Goal: Task Accomplishment & Management: Manage account settings

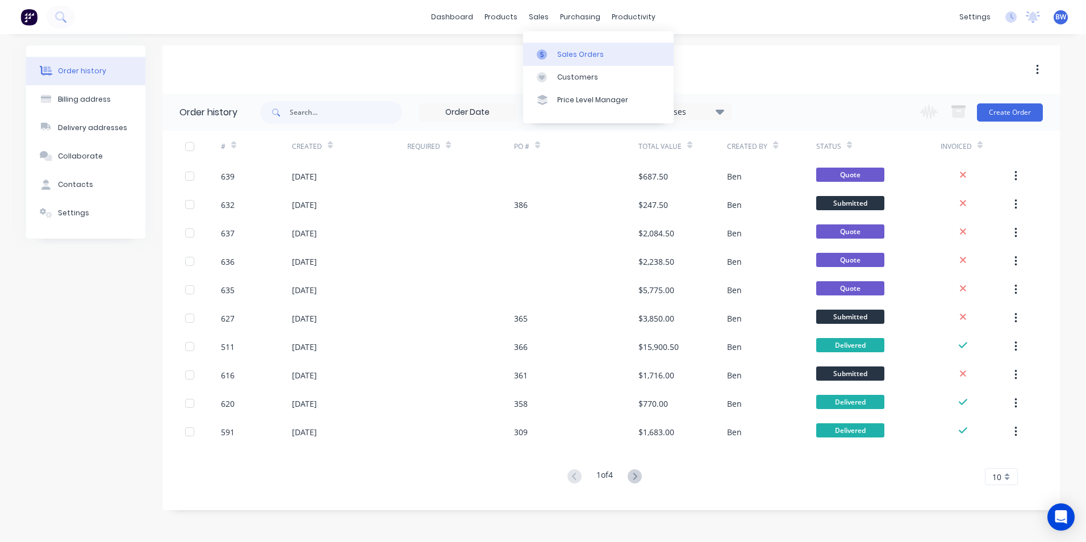
click at [546, 51] on icon at bounding box center [542, 54] width 10 height 10
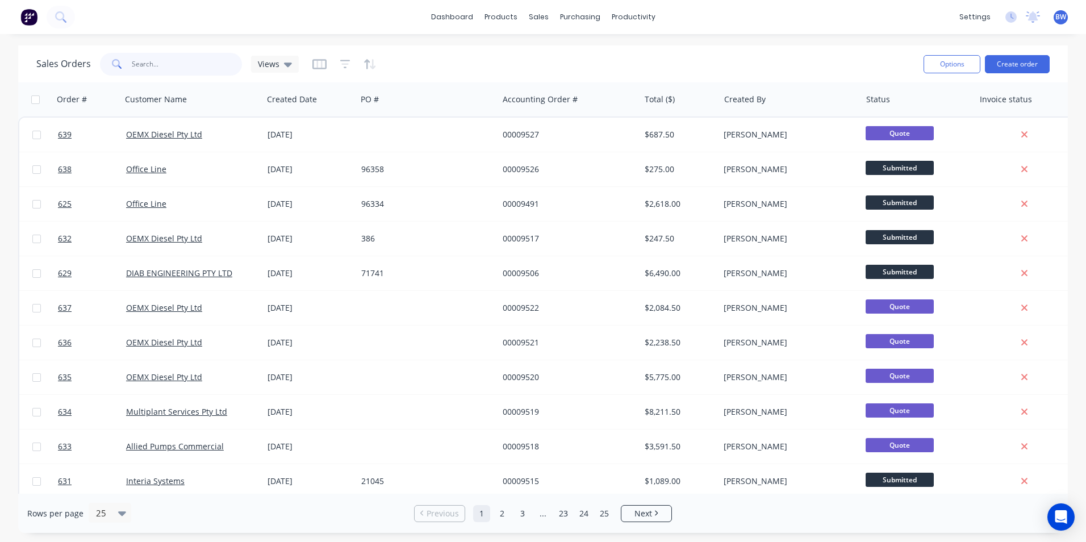
click at [169, 59] on input "text" at bounding box center [187, 64] width 111 height 23
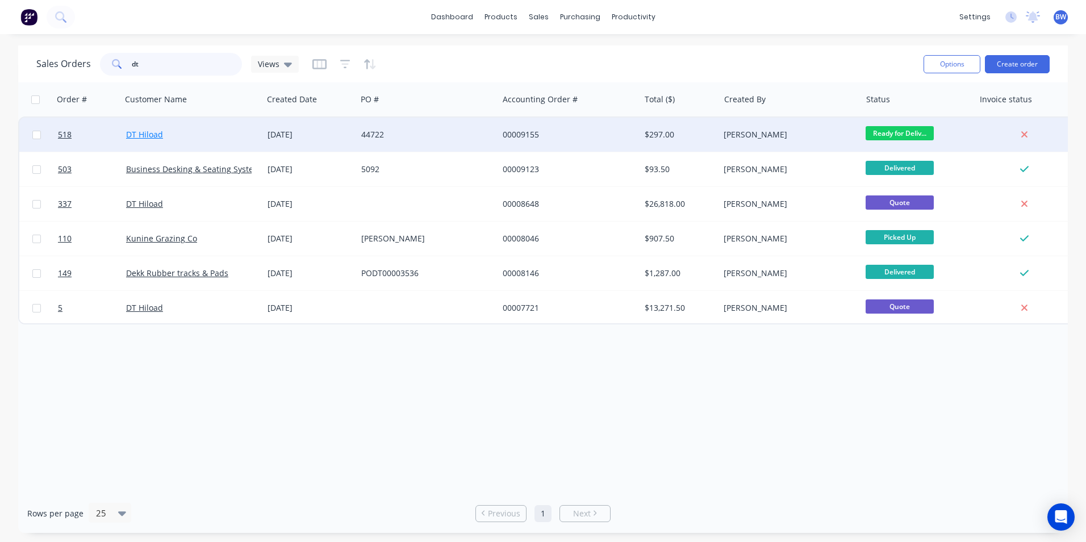
type input "dt"
click at [157, 132] on link "DT Hiload" at bounding box center [144, 134] width 37 height 11
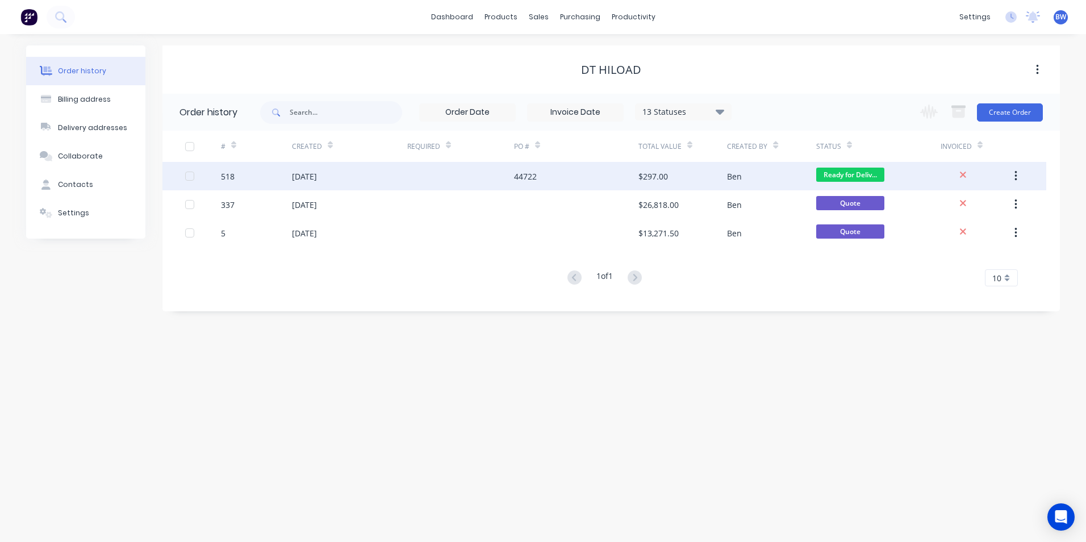
click at [301, 180] on div "[DATE]" at bounding box center [304, 176] width 25 height 12
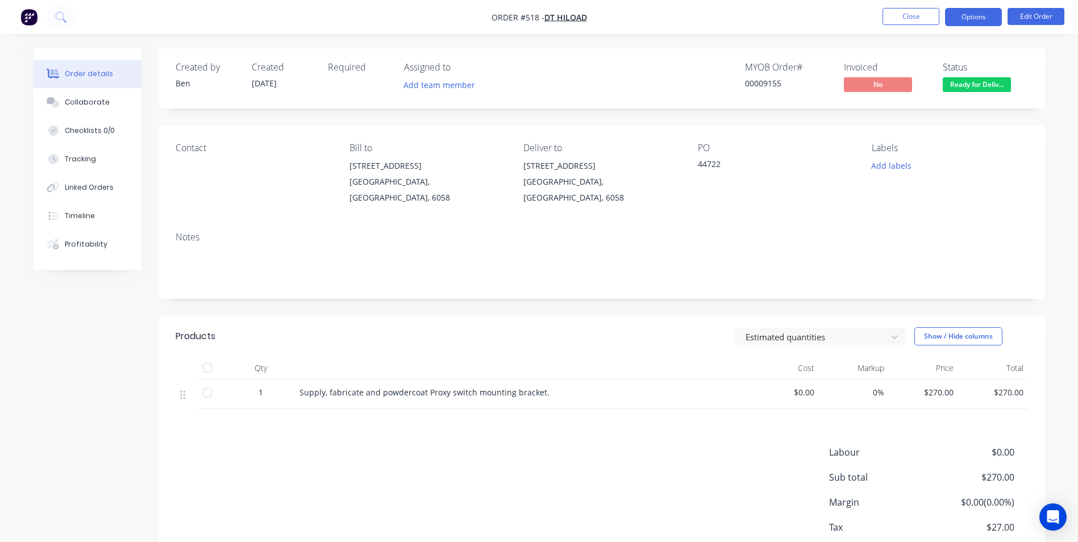
click at [971, 22] on button "Options" at bounding box center [973, 17] width 57 height 18
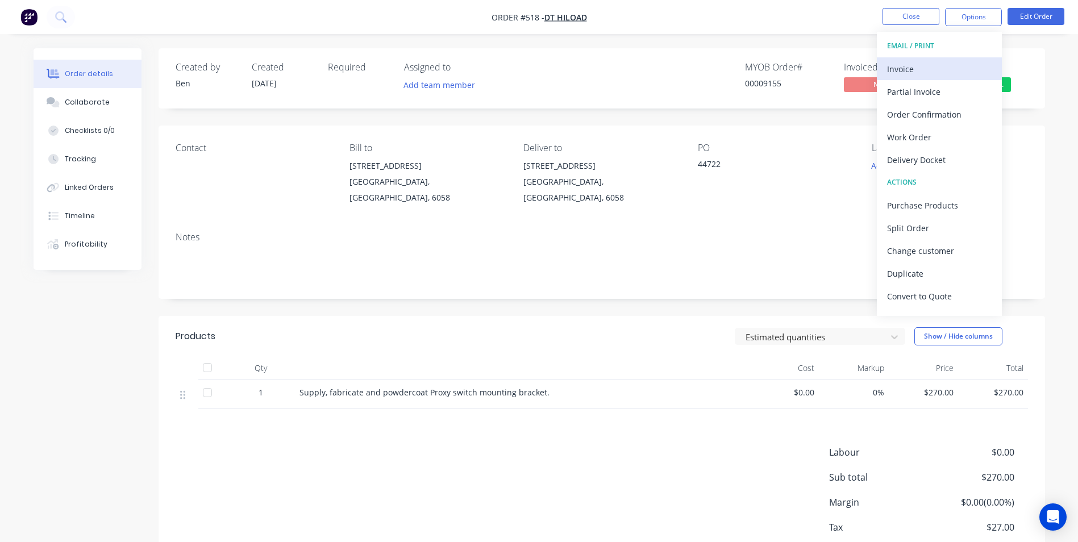
click at [906, 65] on div "Invoice" at bounding box center [939, 69] width 105 height 16
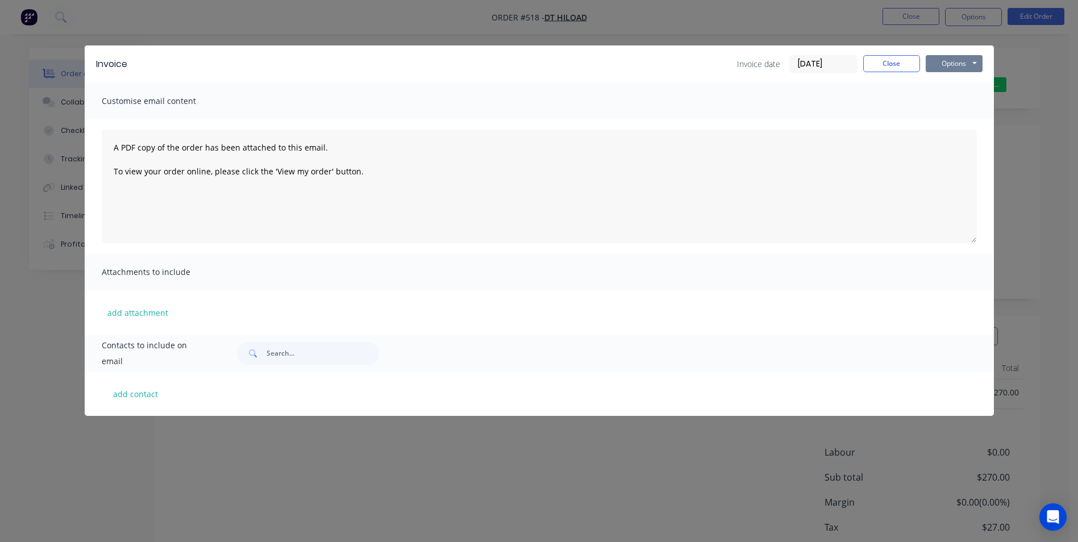
click at [941, 60] on button "Options" at bounding box center [953, 63] width 57 height 17
click at [941, 78] on button "Preview" at bounding box center [961, 83] width 73 height 19
click at [883, 55] on button "Close" at bounding box center [891, 63] width 57 height 17
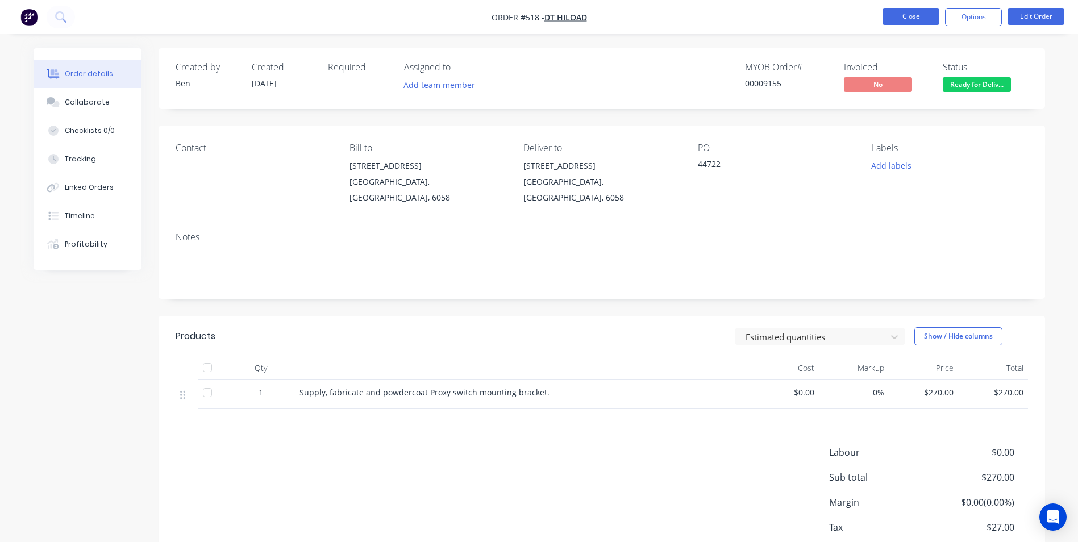
click at [921, 14] on button "Close" at bounding box center [910, 16] width 57 height 17
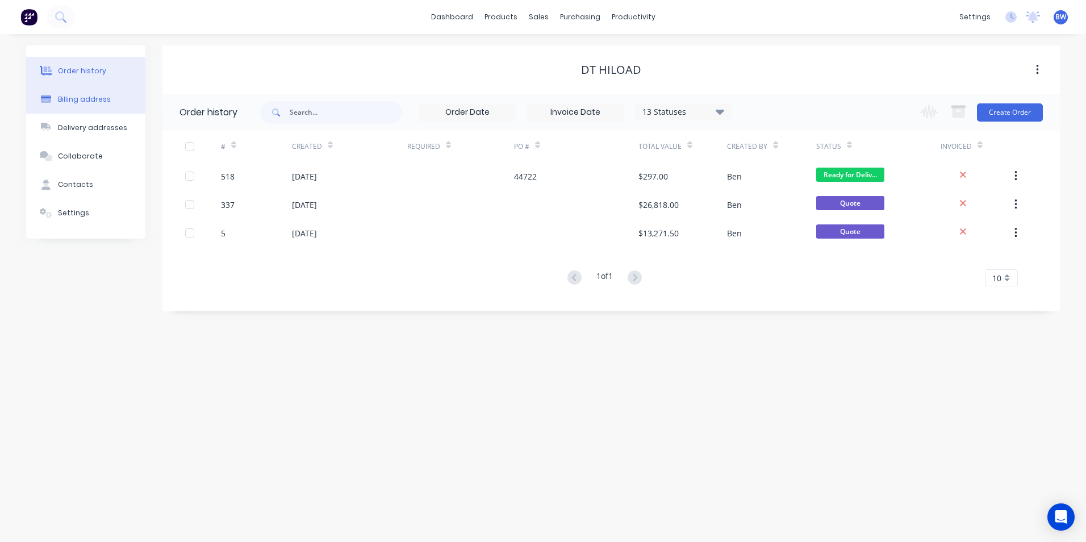
click at [100, 103] on div "Billing address" at bounding box center [84, 99] width 53 height 10
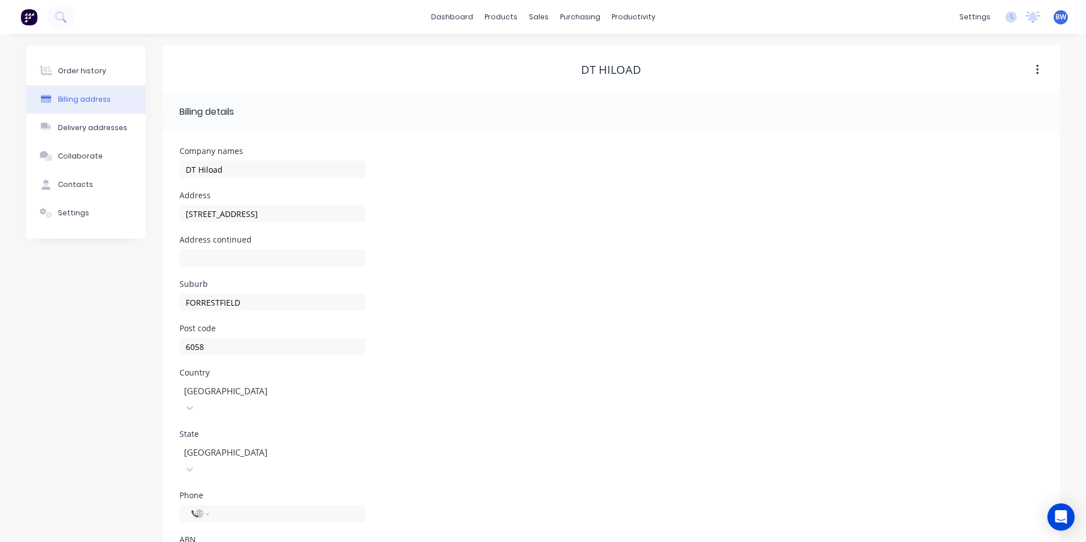
select select "AU"
click at [103, 76] on button "Order history" at bounding box center [81, 71] width 119 height 28
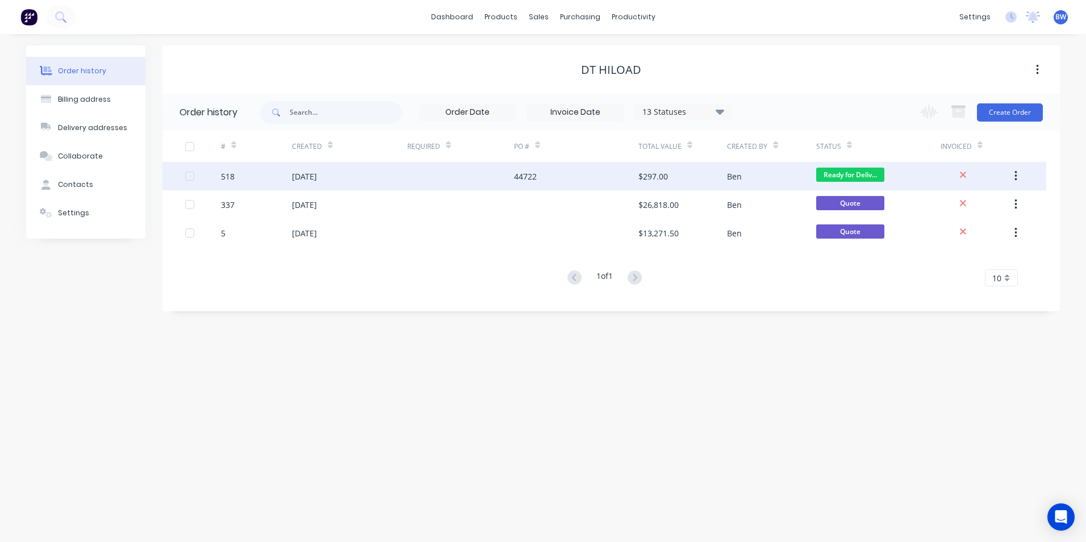
click at [380, 173] on div "[DATE]" at bounding box center [349, 176] width 115 height 28
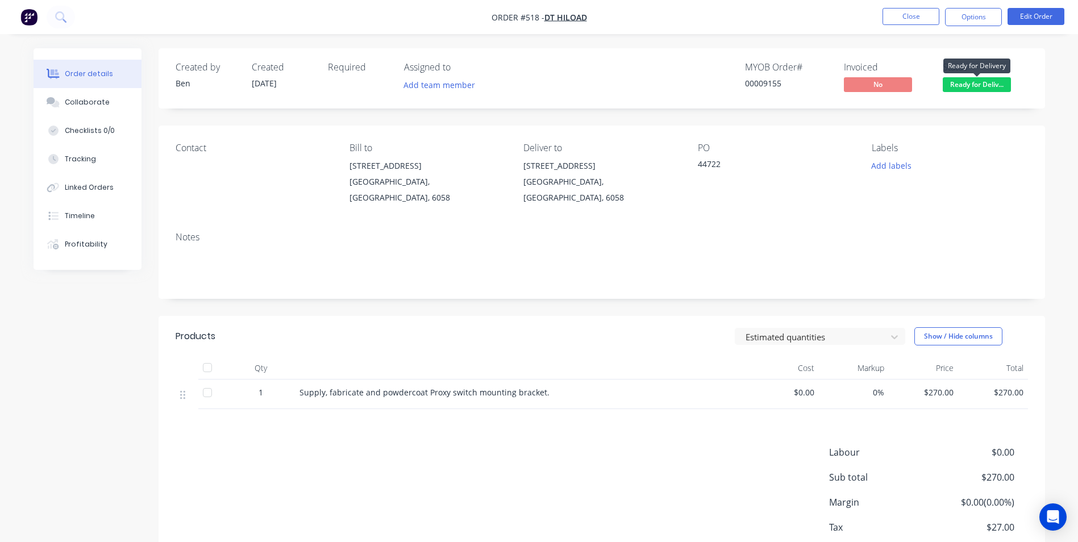
click at [957, 86] on span "Ready for Deliv..." at bounding box center [977, 84] width 68 height 14
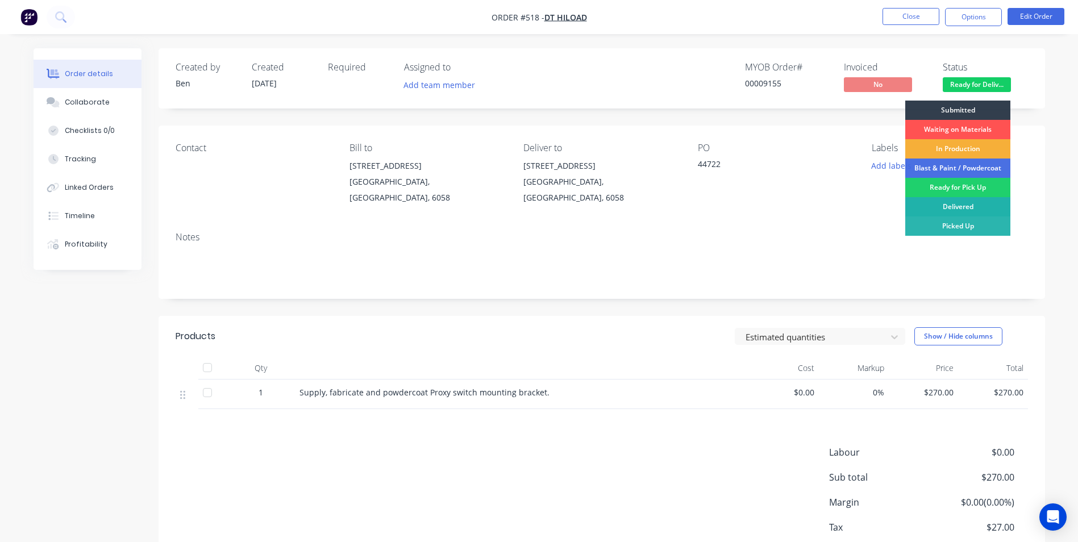
click at [948, 205] on div "Delivered" at bounding box center [957, 206] width 105 height 19
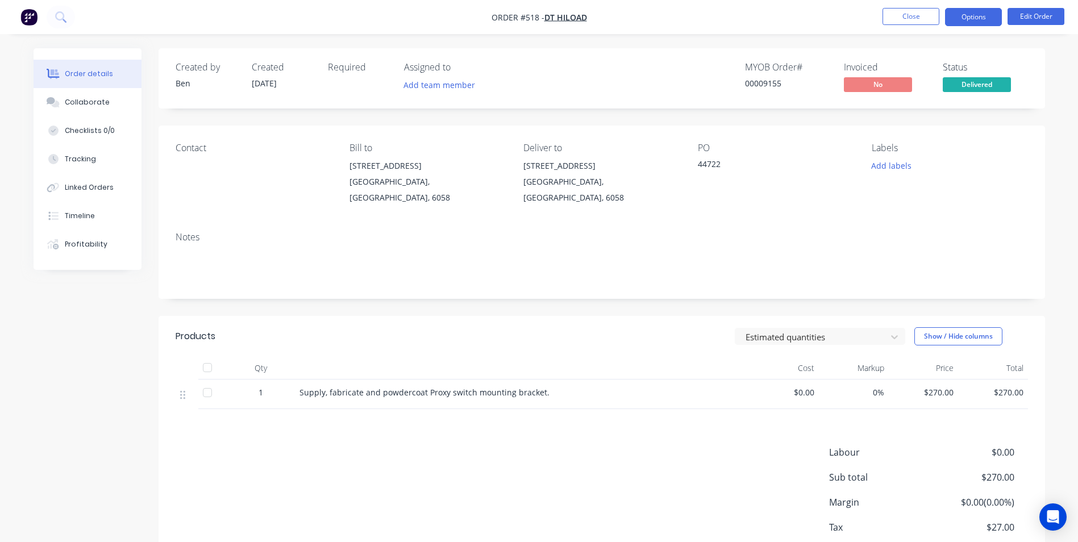
click at [977, 18] on button "Options" at bounding box center [973, 17] width 57 height 18
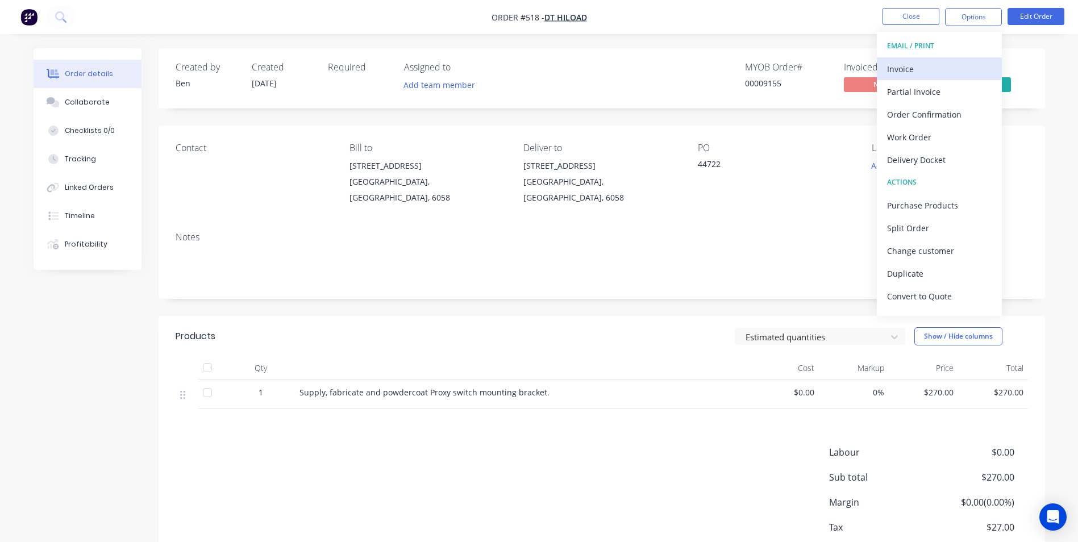
click at [944, 59] on button "Invoice" at bounding box center [939, 68] width 125 height 23
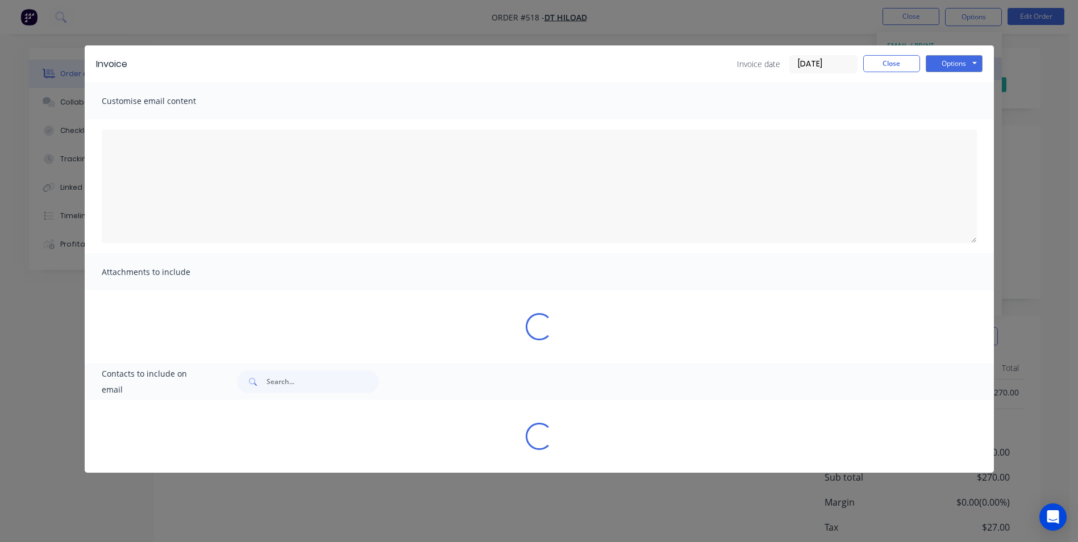
type textarea "A PDF copy of the order has been attached to this email. To view your order onl…"
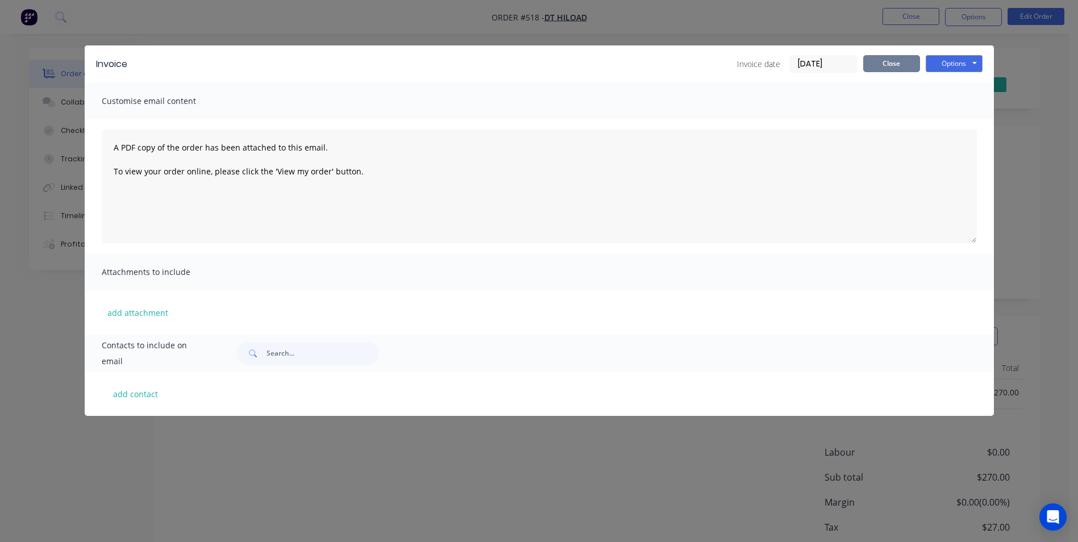
click at [885, 60] on button "Close" at bounding box center [891, 63] width 57 height 17
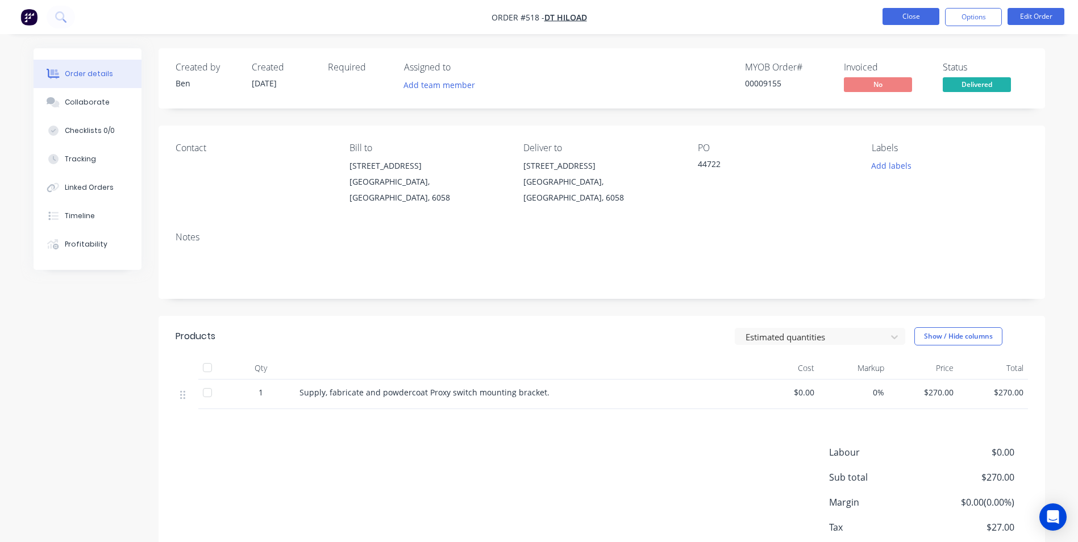
click at [899, 22] on button "Close" at bounding box center [910, 16] width 57 height 17
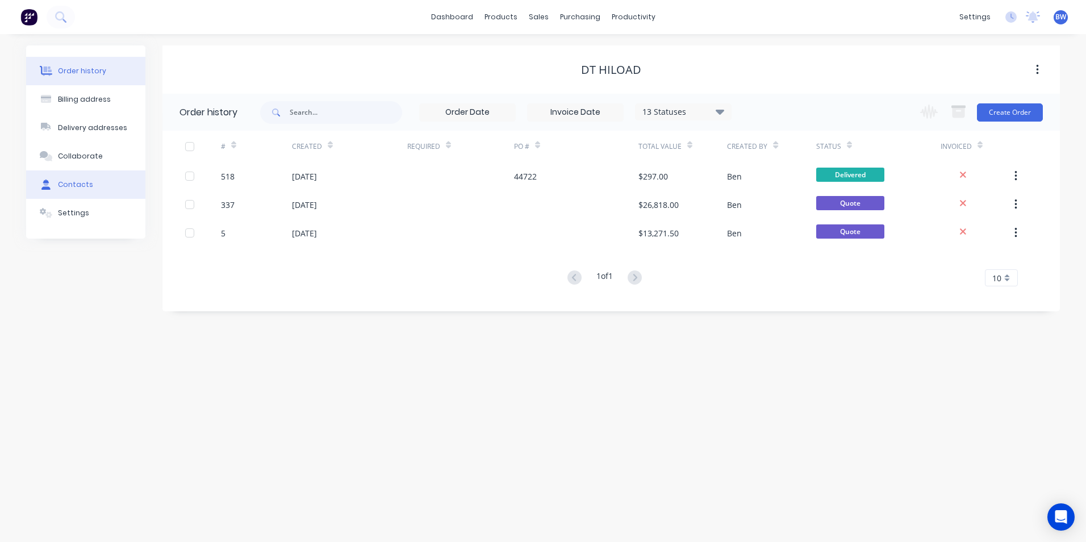
click at [64, 185] on div "Contacts" at bounding box center [75, 185] width 35 height 10
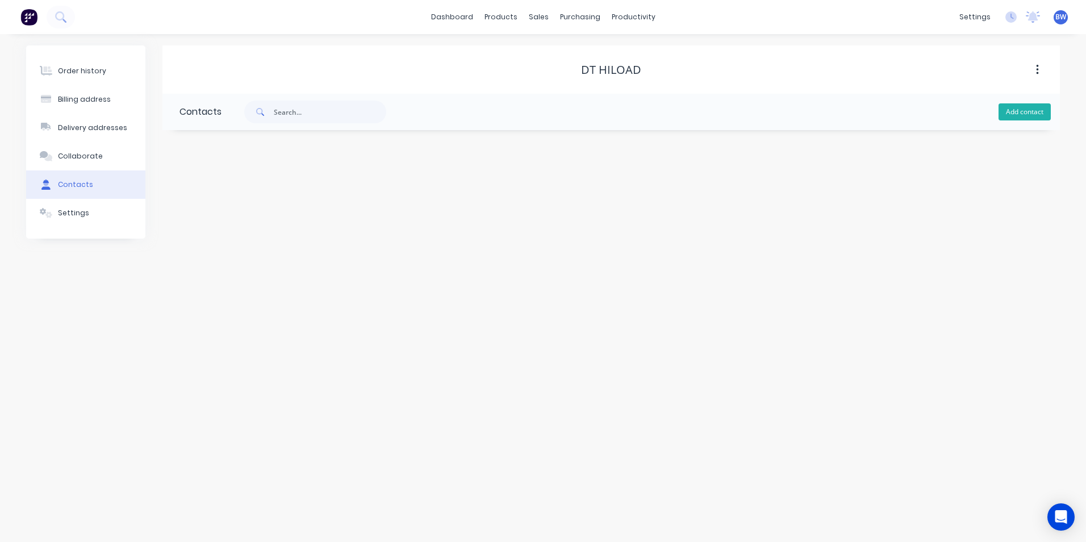
click at [1024, 118] on button "Add contact" at bounding box center [1025, 111] width 52 height 17
select select "AU"
click at [184, 193] on input "text" at bounding box center [273, 195] width 186 height 17
type input "Accounts"
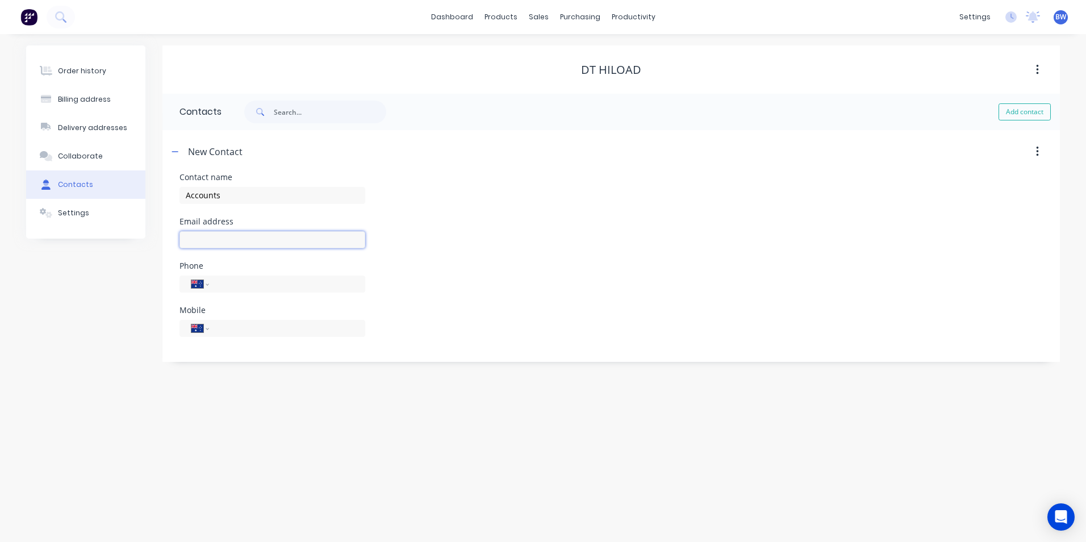
click at [187, 236] on input "text" at bounding box center [273, 239] width 186 height 17
select select "AU"
click at [187, 236] on input "text" at bounding box center [273, 239] width 186 height 17
click at [190, 240] on input "[EMAIL_ADDRESS][PERSON_NAME][DOMAIN_NAME]" at bounding box center [273, 239] width 186 height 17
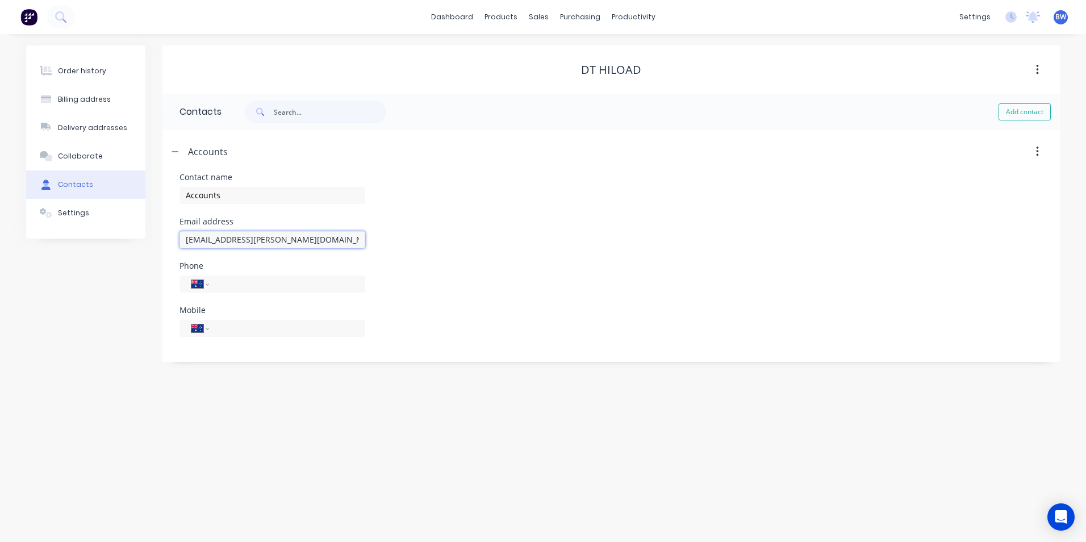
click at [223, 240] on input "[EMAIL_ADDRESS][PERSON_NAME][DOMAIN_NAME]" at bounding box center [273, 239] width 186 height 17
type input "[EMAIL_ADDRESS][PERSON_NAME][DOMAIN_NAME]"
click at [244, 285] on input "tel" at bounding box center [285, 283] width 136 height 13
type input "[PHONE_NUMBER]"
click at [498, 253] on div "Email address [EMAIL_ADDRESS][PERSON_NAME][DOMAIN_NAME]" at bounding box center [612, 240] width 864 height 44
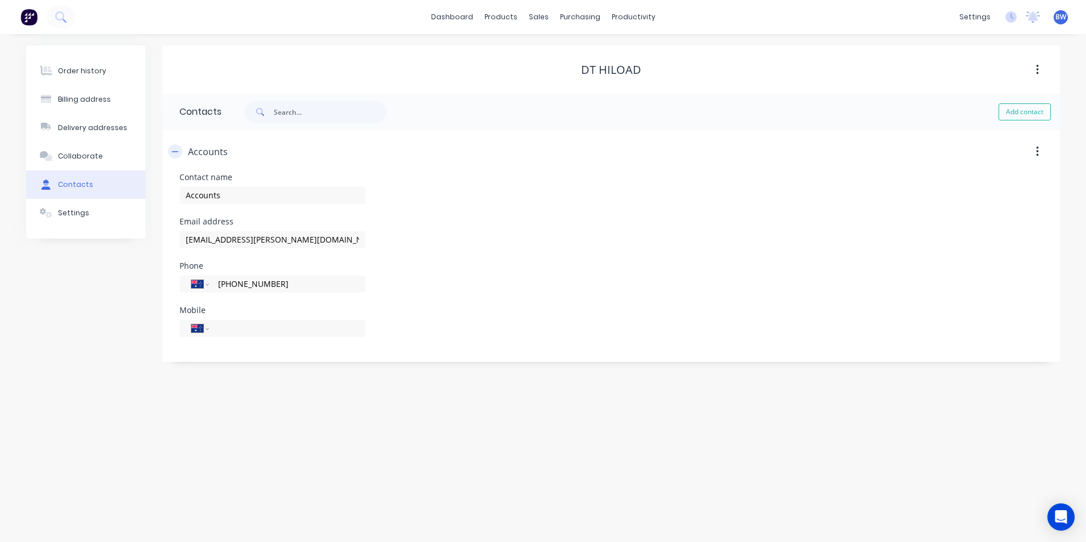
click at [178, 155] on icon "button" at bounding box center [175, 152] width 7 height 8
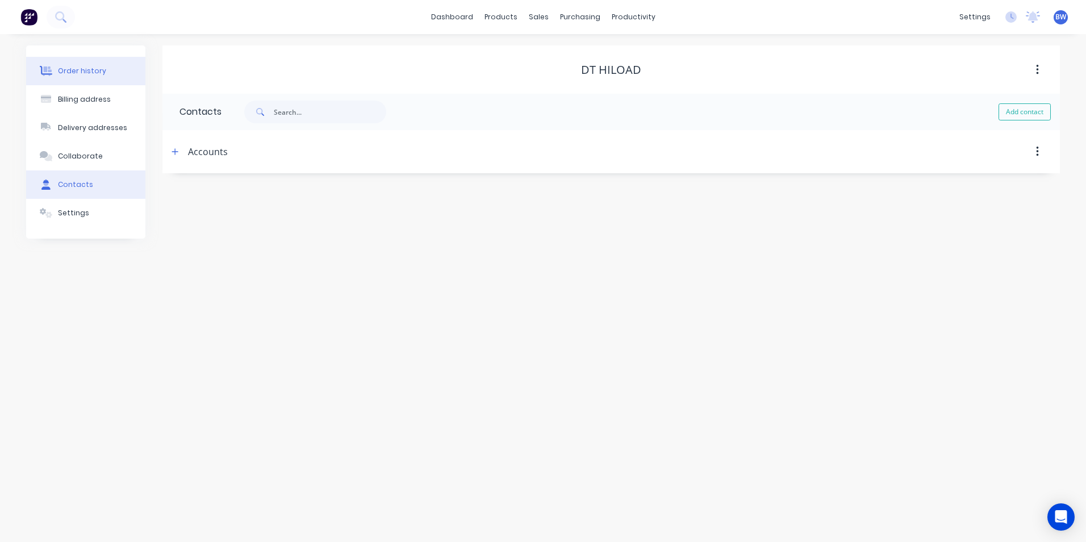
click at [102, 76] on button "Order history" at bounding box center [85, 71] width 119 height 28
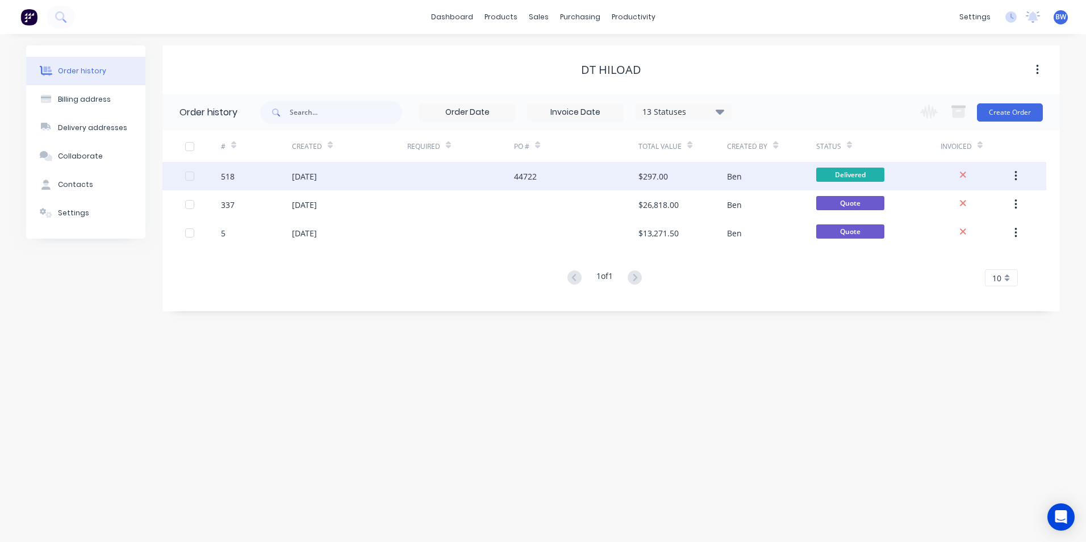
click at [317, 174] on div "[DATE]" at bounding box center [304, 176] width 25 height 12
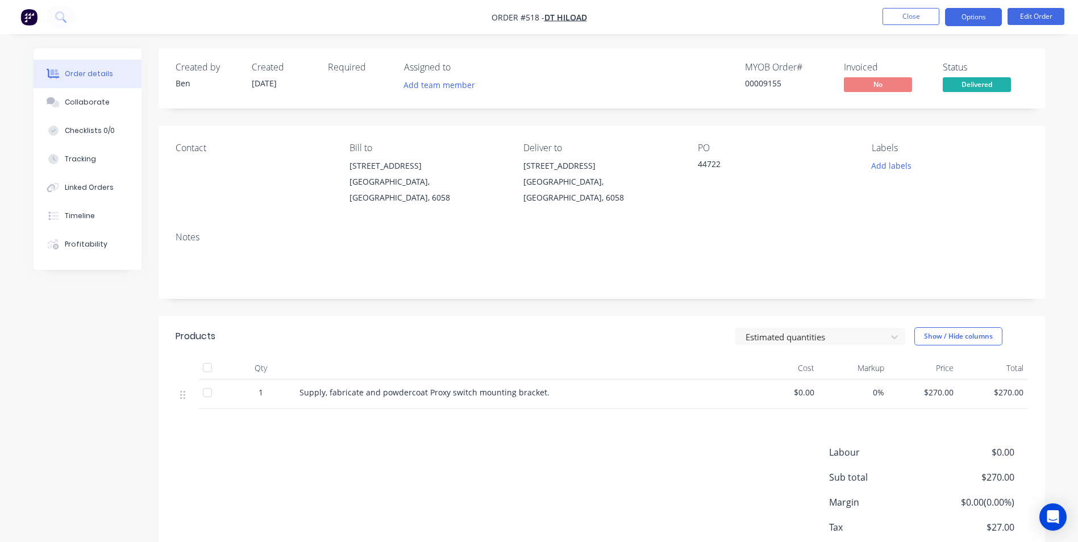
click at [986, 20] on button "Options" at bounding box center [973, 17] width 57 height 18
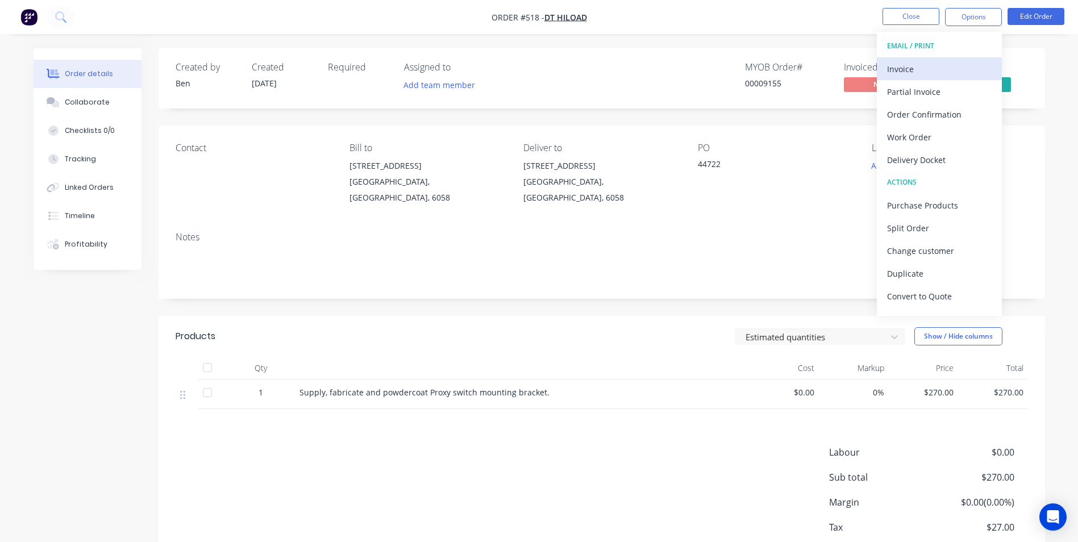
click at [938, 64] on div "Invoice" at bounding box center [939, 69] width 105 height 16
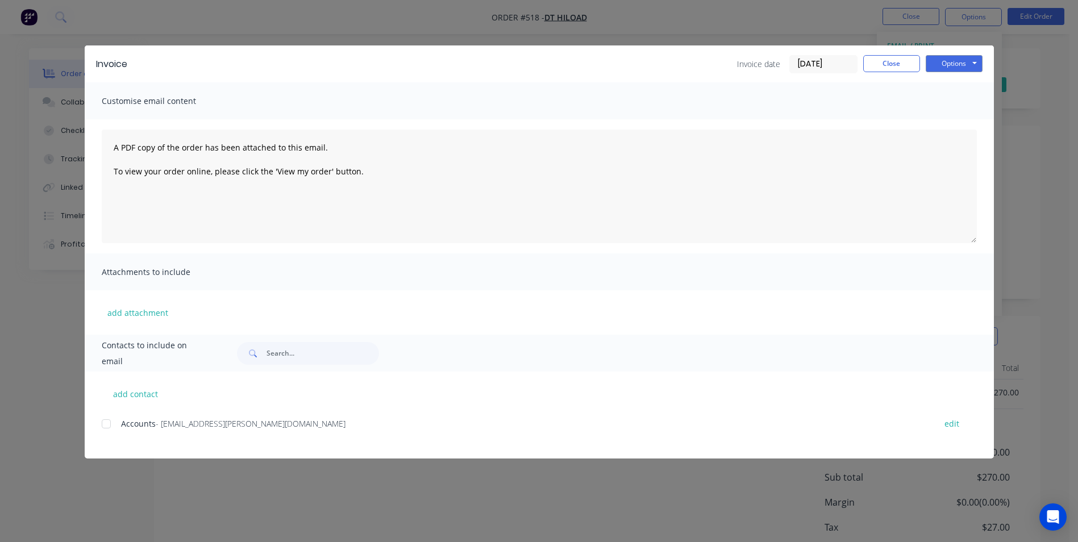
click at [110, 426] on div at bounding box center [106, 423] width 23 height 23
click at [935, 64] on button "Options" at bounding box center [953, 63] width 57 height 17
click at [944, 125] on button "Email" at bounding box center [961, 121] width 73 height 19
click at [903, 60] on button "Close" at bounding box center [891, 63] width 57 height 17
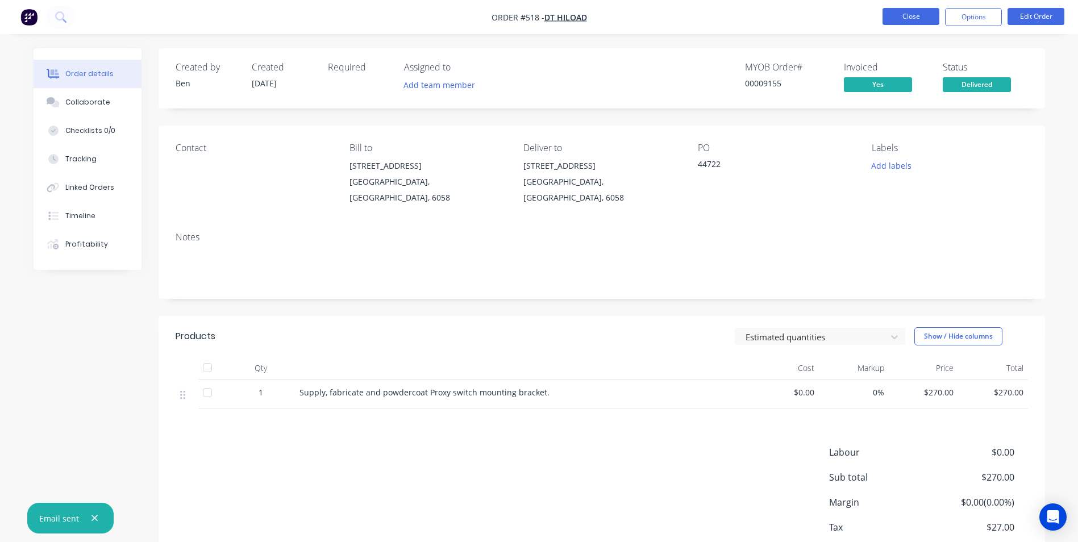
click at [896, 18] on button "Close" at bounding box center [910, 16] width 57 height 17
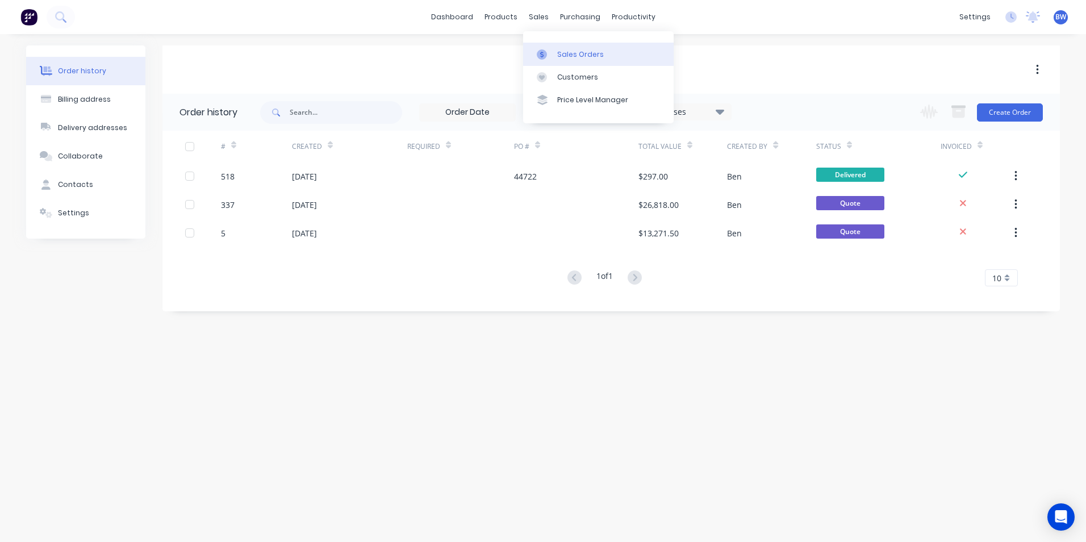
click at [546, 48] on link "Sales Orders" at bounding box center [598, 54] width 151 height 23
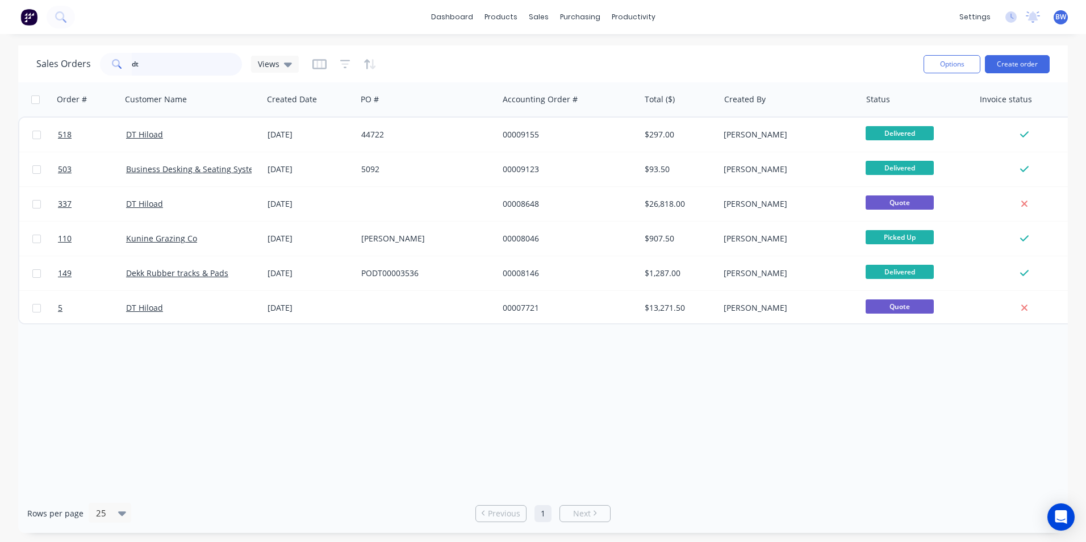
click at [185, 61] on input "dt" at bounding box center [187, 64] width 111 height 23
type input "d"
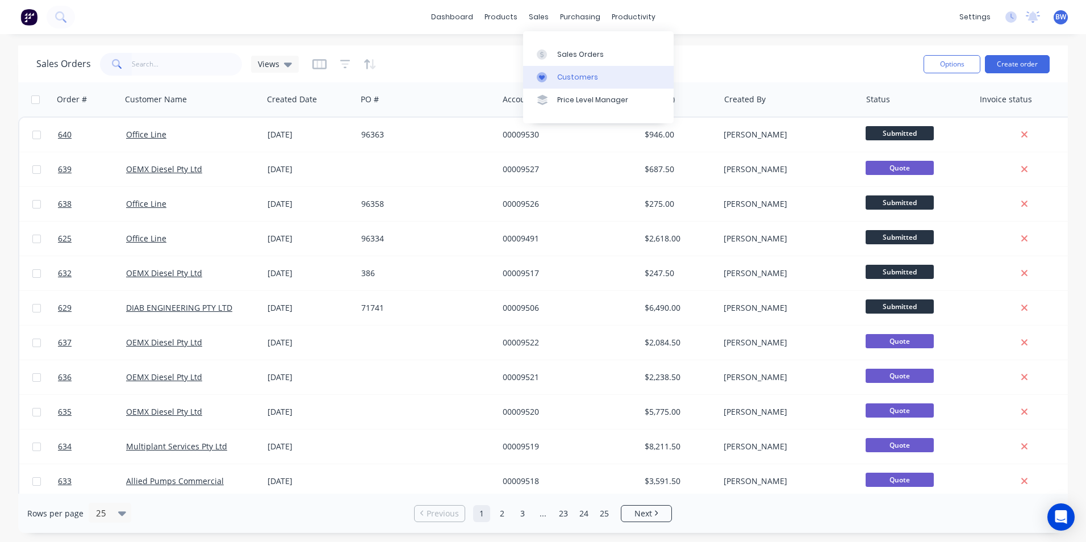
click at [564, 73] on div "Customers" at bounding box center [577, 77] width 41 height 10
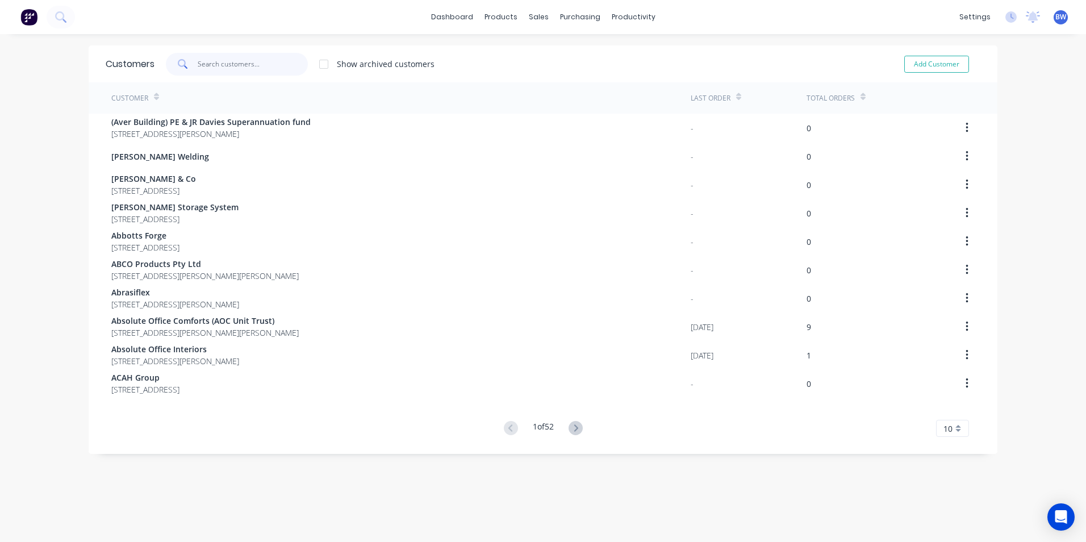
click at [237, 68] on input "text" at bounding box center [253, 64] width 111 height 23
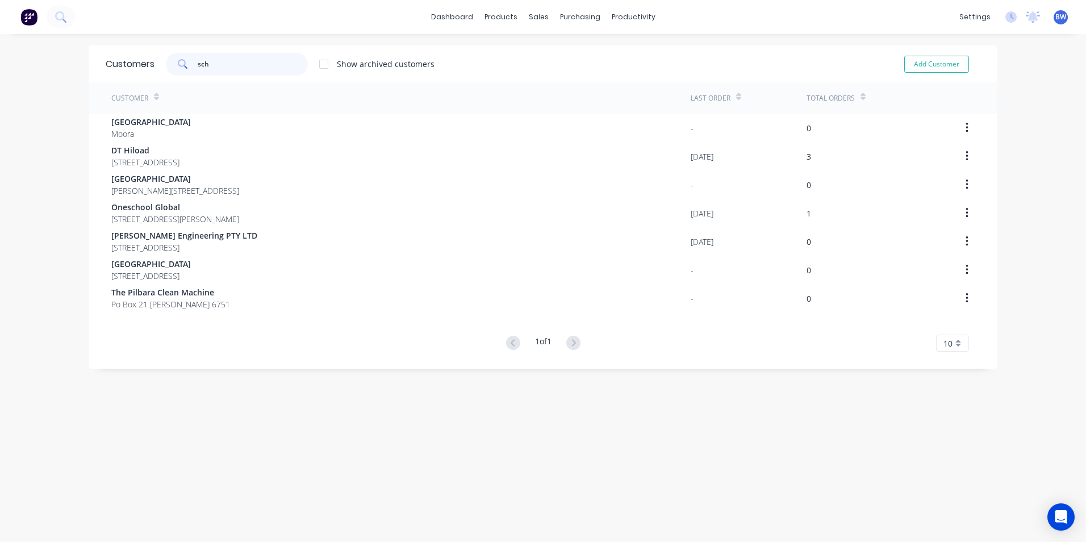
type input "sch"
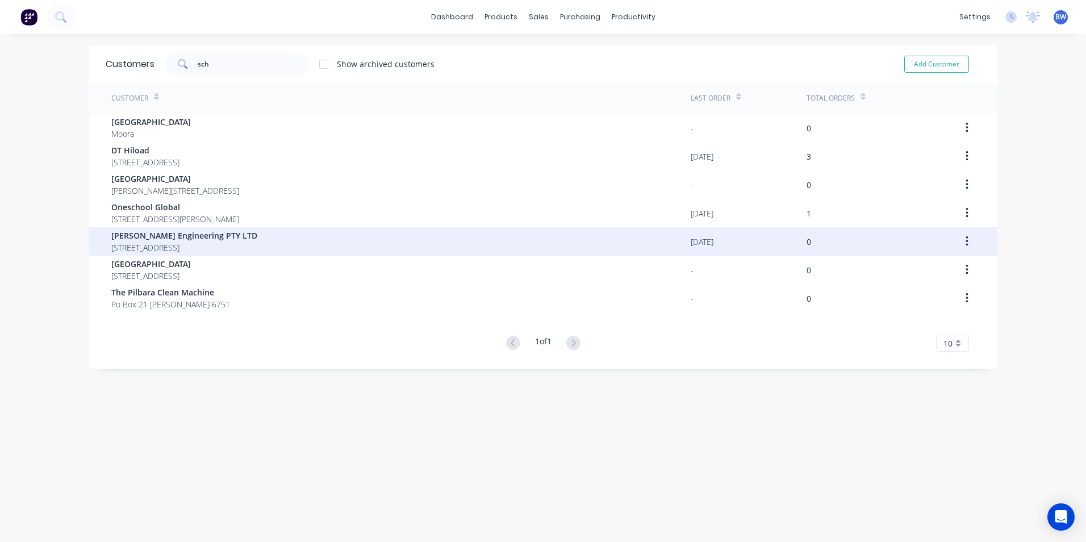
click at [158, 235] on span "[PERSON_NAME] Engineering PTY LTD" at bounding box center [184, 236] width 146 height 12
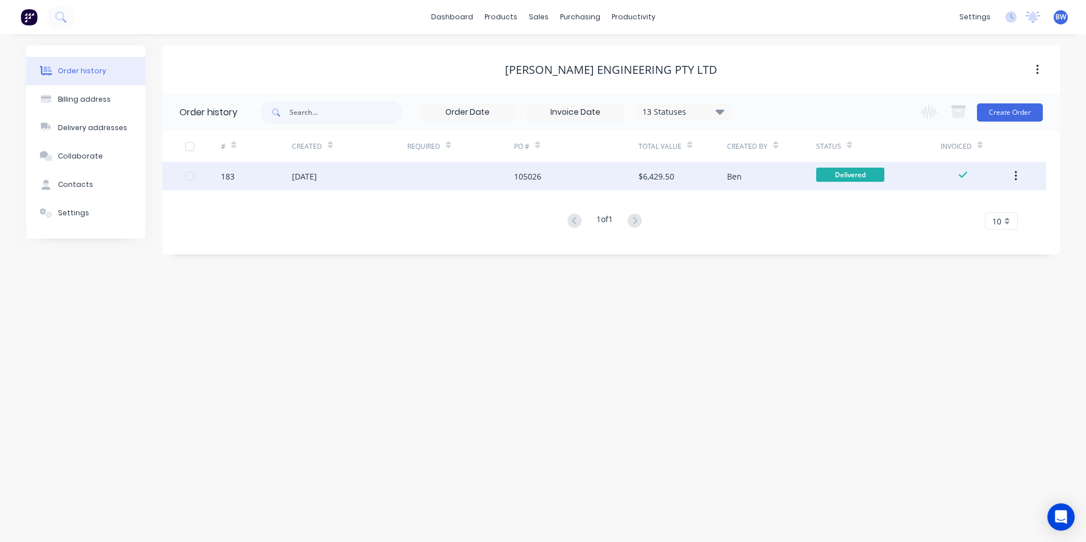
click at [315, 179] on div "[DATE]" at bounding box center [304, 176] width 25 height 12
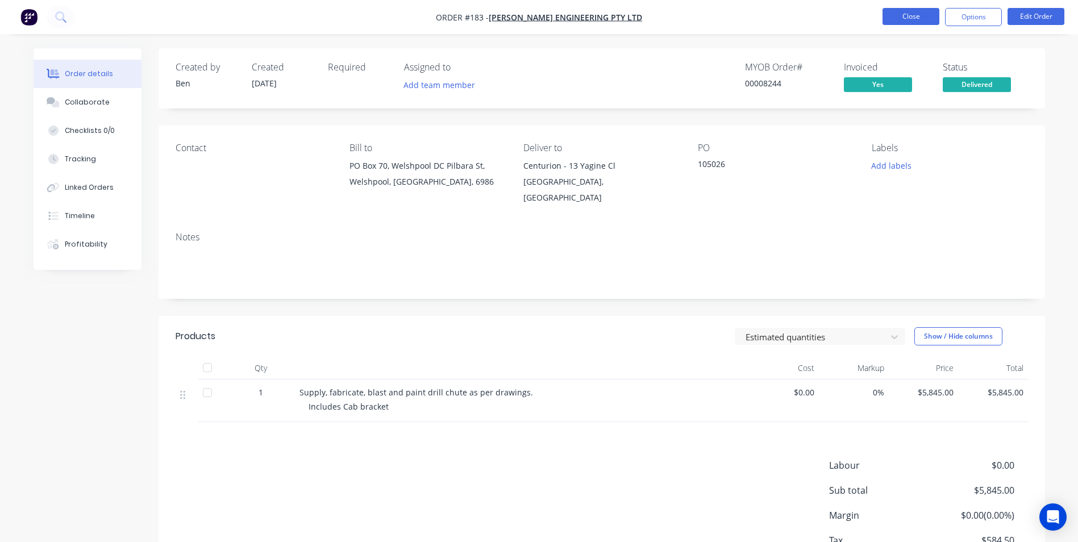
click at [891, 14] on button "Close" at bounding box center [910, 16] width 57 height 17
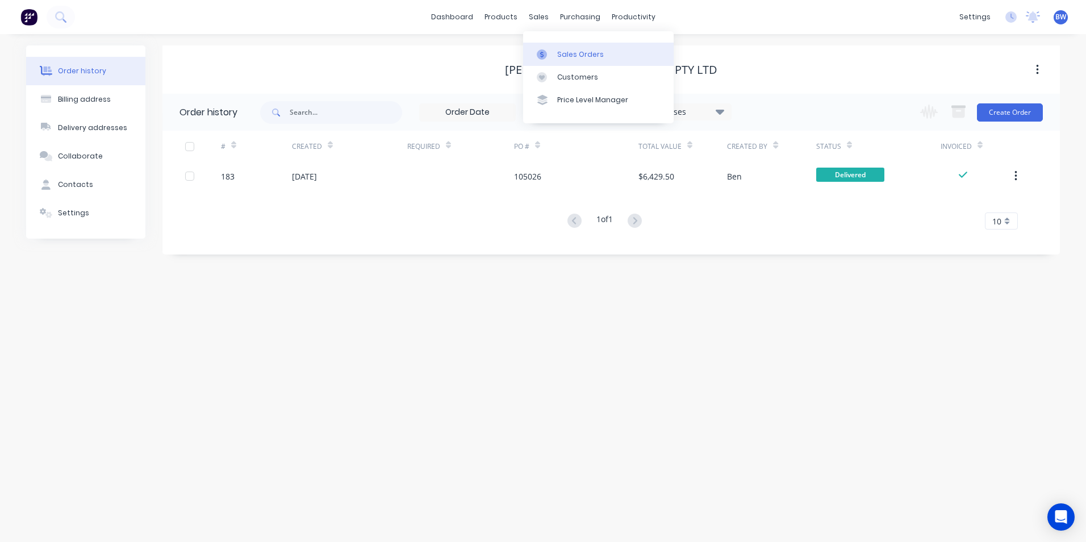
click at [548, 44] on link "Sales Orders" at bounding box center [598, 54] width 151 height 23
